Goal: Task Accomplishment & Management: Use online tool/utility

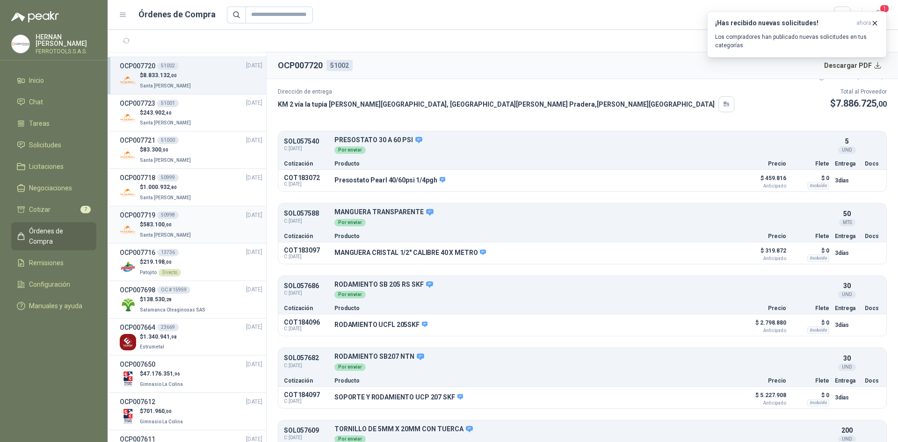
scroll to position [140, 0]
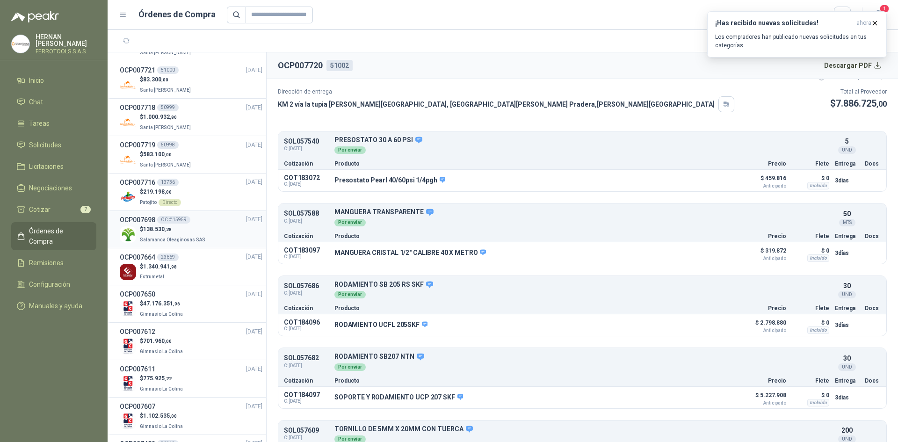
click at [171, 237] on span "Salamanca Oleaginosas SAS" at bounding box center [172, 239] width 65 height 5
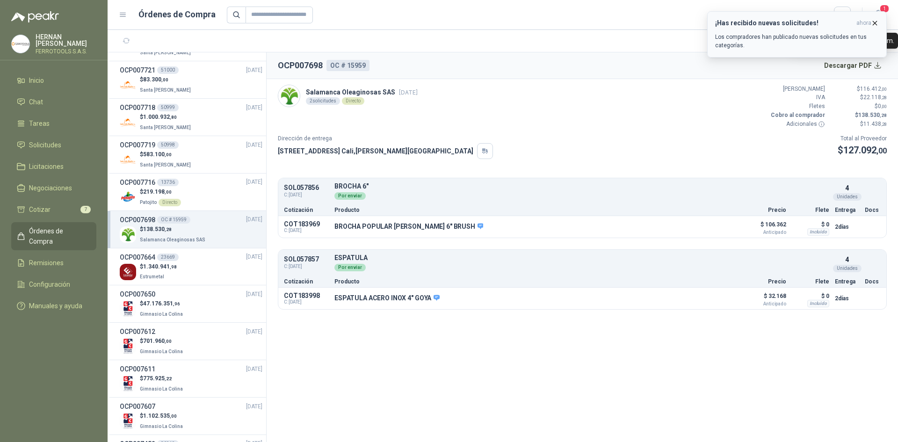
click at [872, 24] on icon "button" at bounding box center [875, 23] width 8 height 8
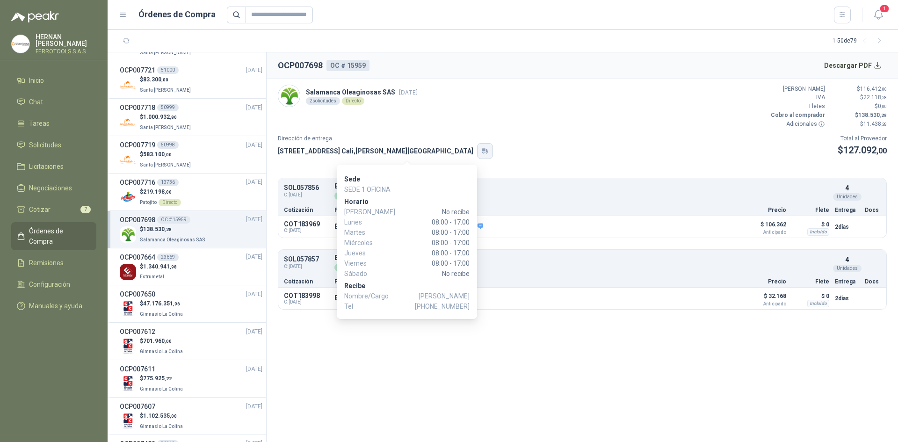
click at [486, 151] on icon "button" at bounding box center [487, 151] width 2 height 4
click at [481, 148] on icon "button" at bounding box center [485, 150] width 8 height 7
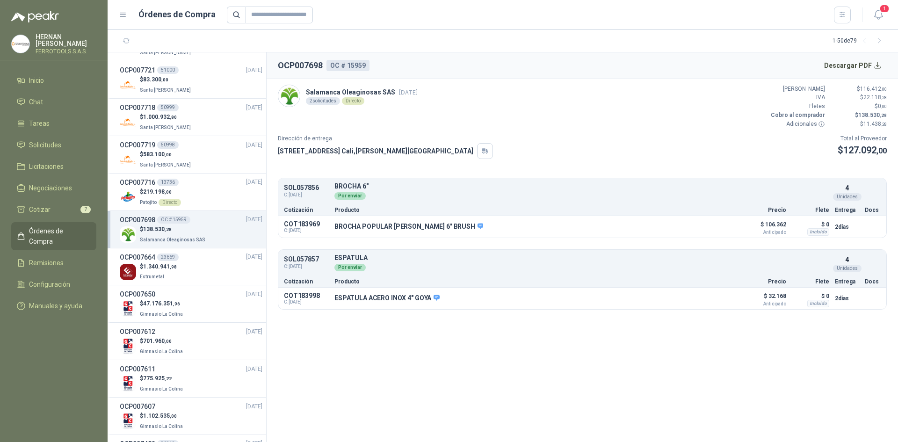
click at [519, 136] on div "Dirección de entrega [STREET_ADDRESS][PERSON_NAME] Total al Proveedor $ 127.092…" at bounding box center [582, 146] width 609 height 25
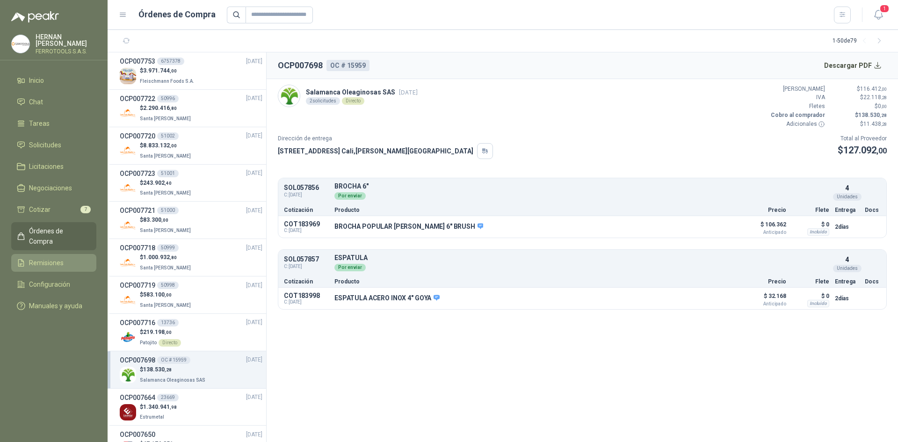
click at [51, 258] on span "Remisiones" at bounding box center [46, 263] width 35 height 10
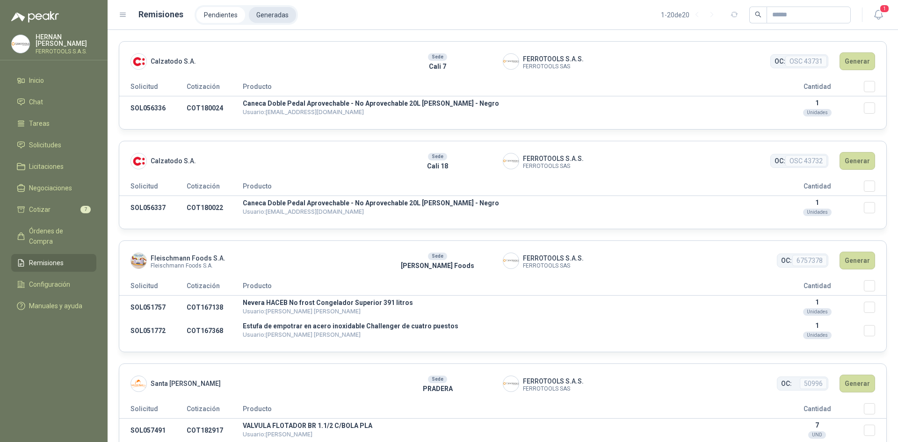
click at [275, 10] on li "Generadas" at bounding box center [272, 15] width 47 height 16
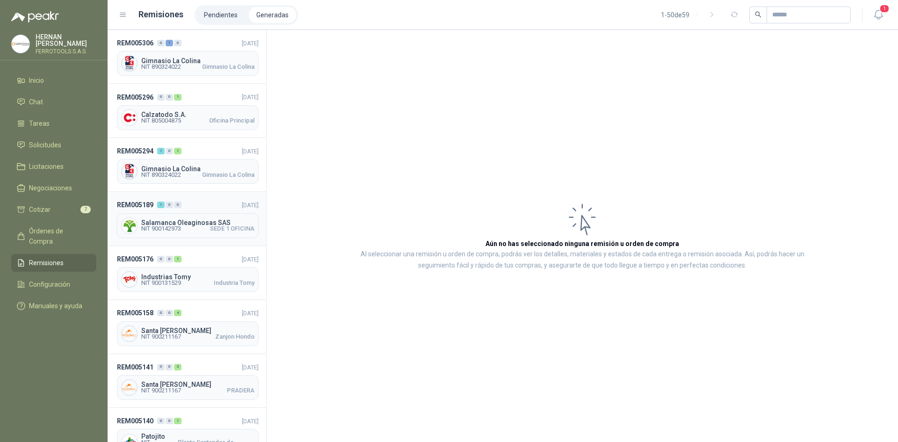
click at [220, 215] on div "Salamanca Oleaginosas SAS NIT 900142973 SEDE 1 OFICINA" at bounding box center [188, 225] width 142 height 25
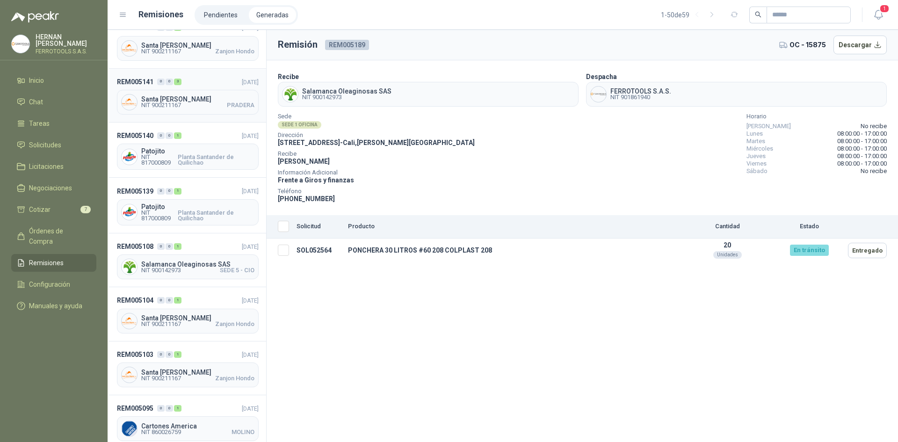
scroll to position [374, 0]
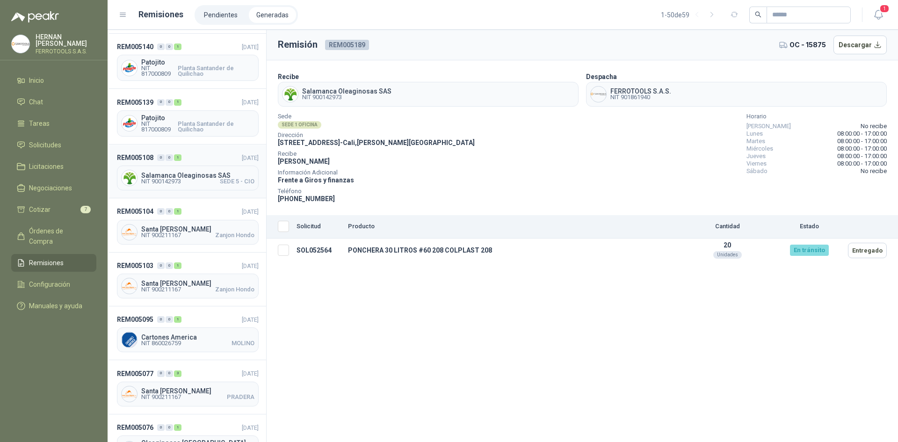
click at [208, 163] on div "REM005108 0 0 1 [DATE] Salamanca Oleaginosas SAS NIT 900142973 SEDE 5 - CIO" at bounding box center [187, 172] width 159 height 54
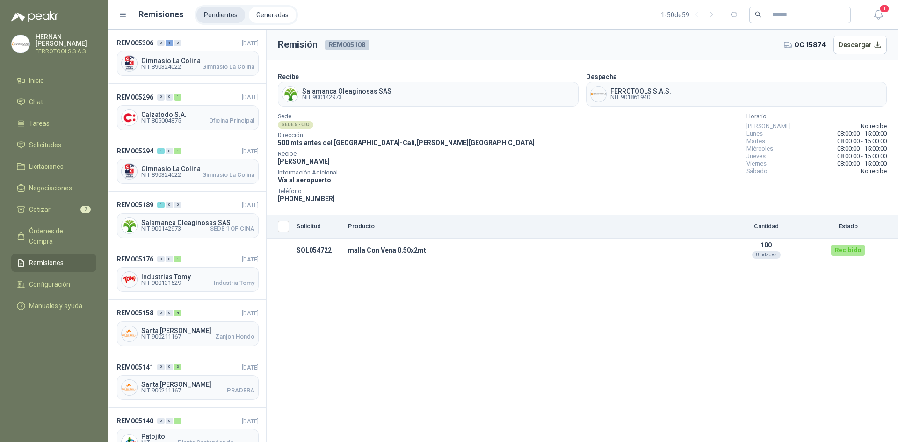
click at [206, 16] on li "Pendientes" at bounding box center [220, 15] width 49 height 16
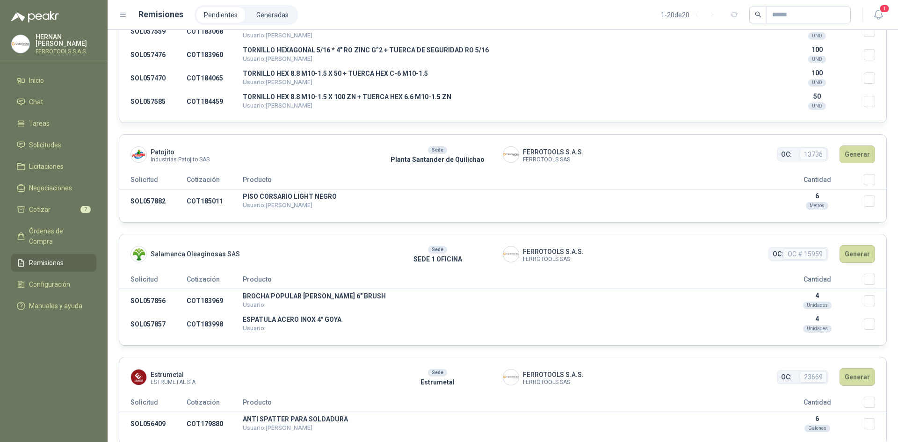
scroll to position [1169, 0]
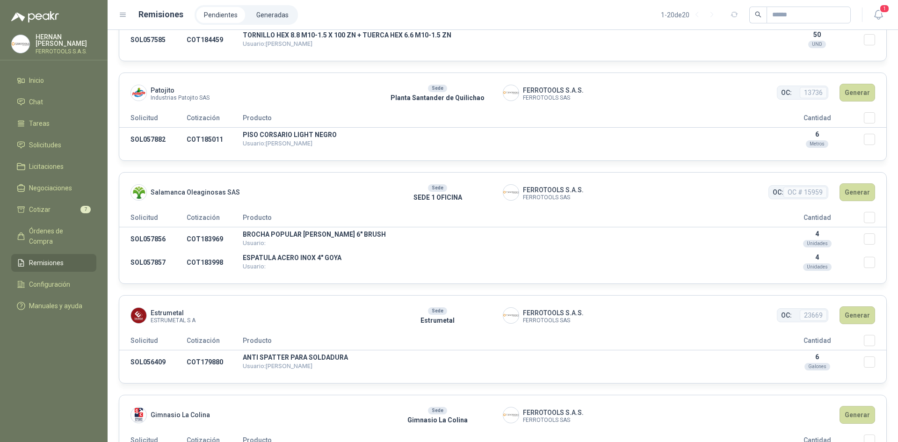
click at [867, 212] on th "Seleccionar/deseleccionar" at bounding box center [875, 219] width 22 height 15
click at [844, 193] on button "Generar" at bounding box center [857, 192] width 36 height 18
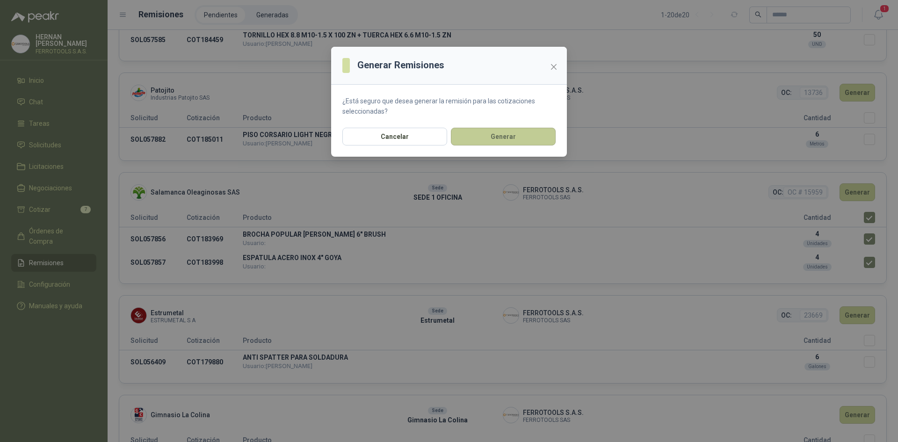
click at [524, 145] on button "Generar" at bounding box center [503, 137] width 105 height 18
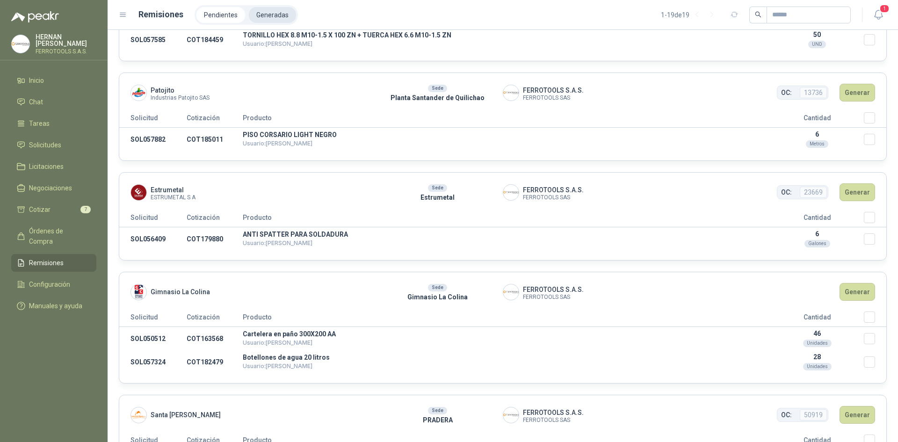
click at [262, 10] on li "Generadas" at bounding box center [272, 15] width 47 height 16
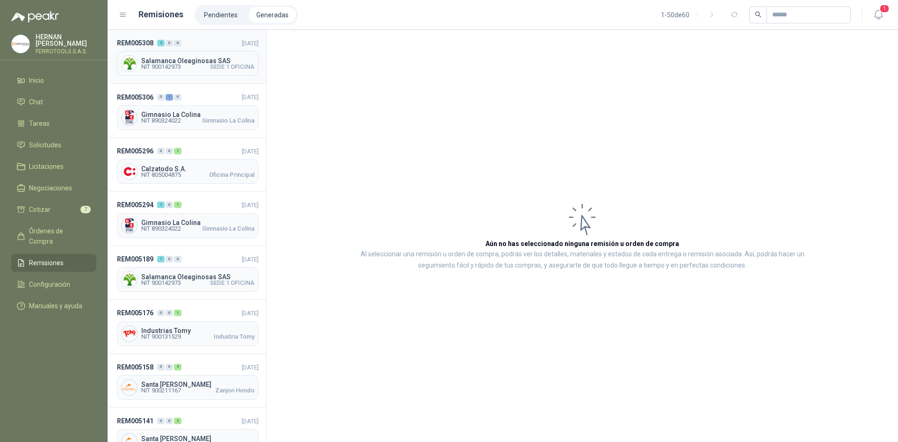
click at [199, 65] on span "NIT 900142973 SEDE 1 OFICINA" at bounding box center [197, 67] width 113 height 6
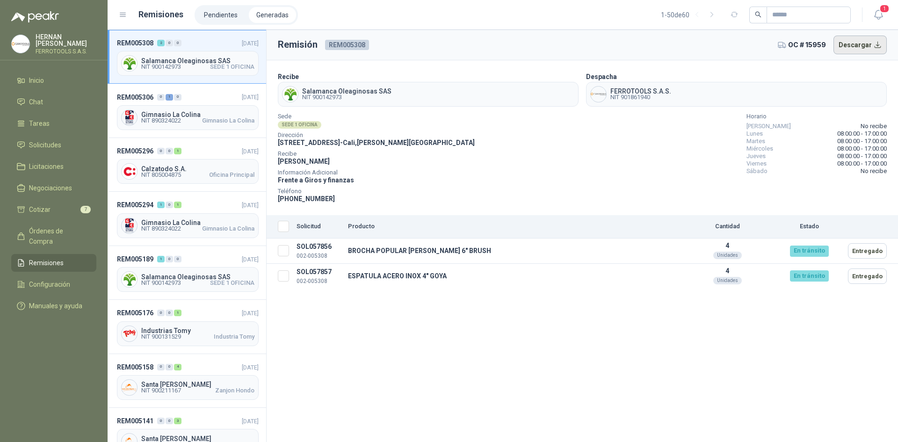
click at [862, 40] on button "Descargar" at bounding box center [860, 45] width 54 height 19
